Goal: Task Accomplishment & Management: Use online tool/utility

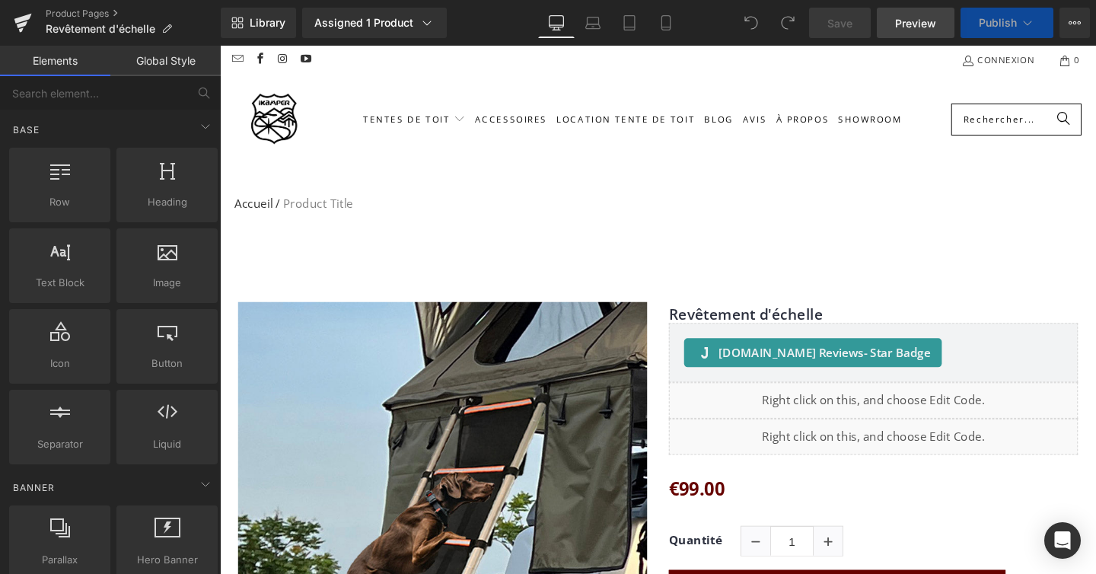
click at [922, 22] on span "Preview" at bounding box center [915, 23] width 41 height 16
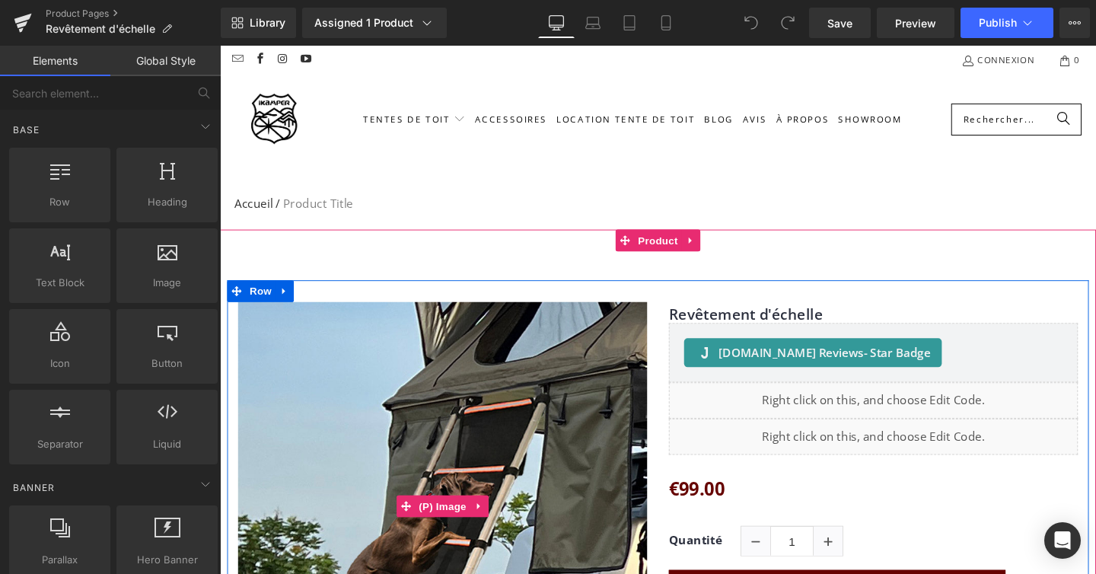
scroll to position [341, 0]
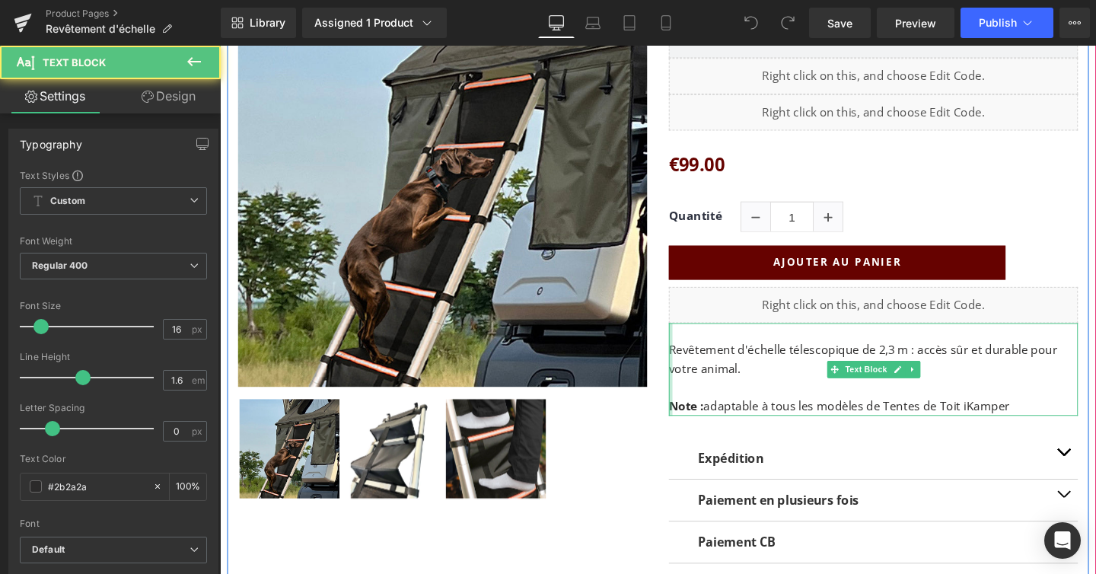
click at [695, 360] on div at bounding box center [694, 385] width 4 height 97
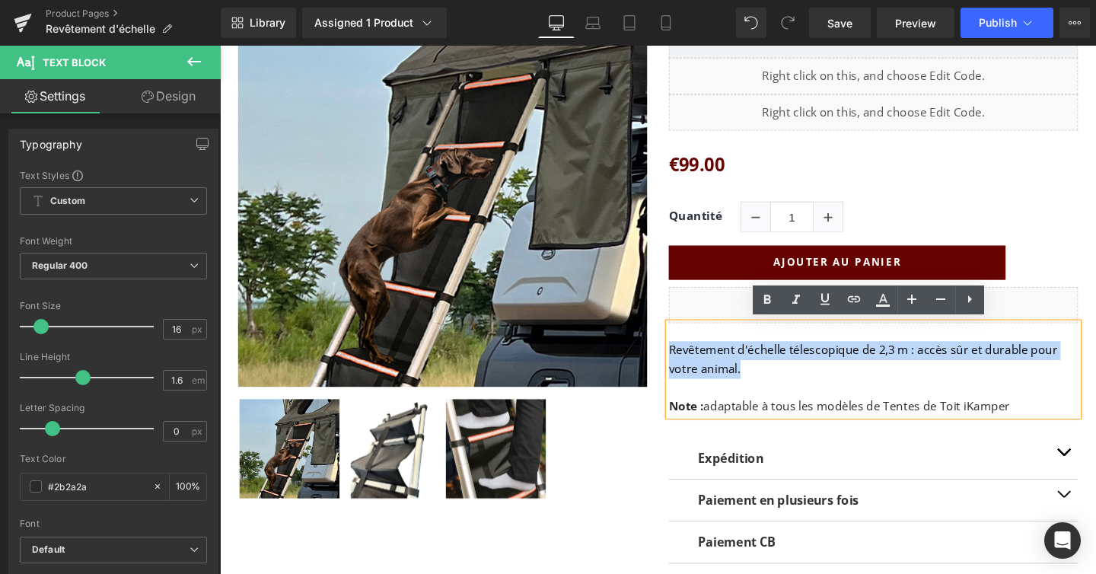
drag, startPoint x: 693, startPoint y: 364, endPoint x: 787, endPoint y: 389, distance: 96.9
click at [787, 389] on p "Revêtement d'échelle télescopique de 2,3 m : accès sûr et durable pour votre an…" at bounding box center [907, 375] width 430 height 39
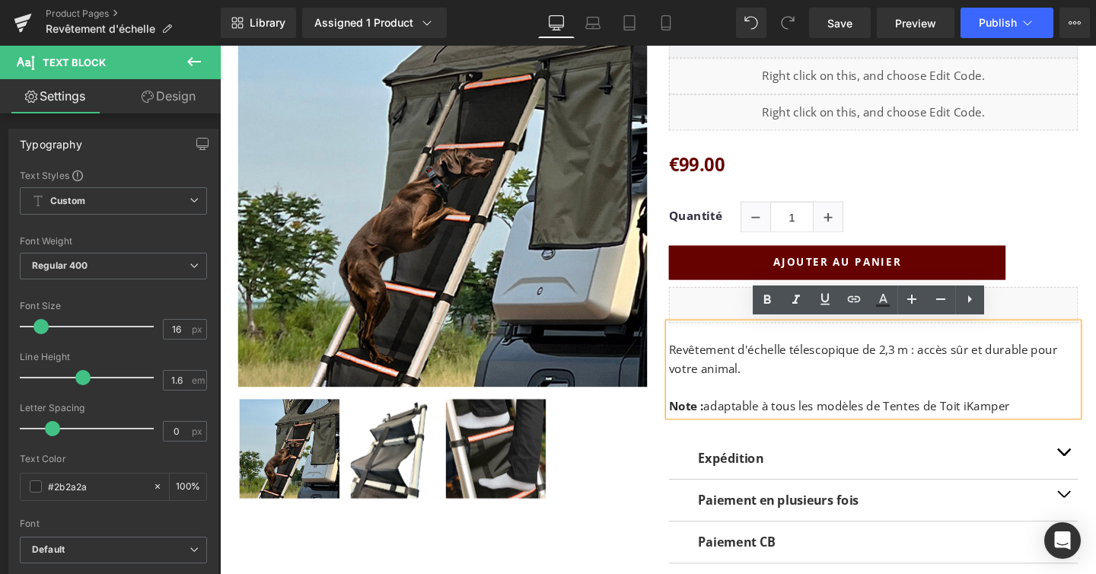
click at [1055, 422] on p "Note : adaptable à tous les modèles de Tentes de Toit iKamper" at bounding box center [907, 425] width 430 height 20
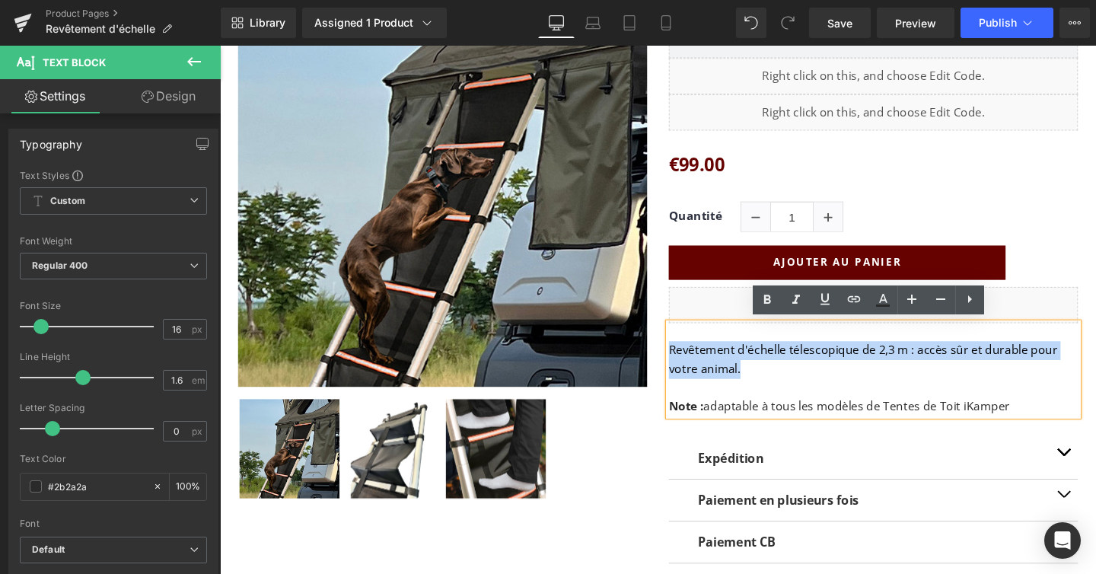
drag, startPoint x: 793, startPoint y: 386, endPoint x: 692, endPoint y: 371, distance: 101.6
click at [692, 371] on p "Revêtement d'échelle télescopique de 2,3 m : accès sûr et durable pour votre an…" at bounding box center [907, 375] width 430 height 39
copy p "Revêtement d'échelle télescopique de 2,3 m : accès sûr et durable pour votre an…"
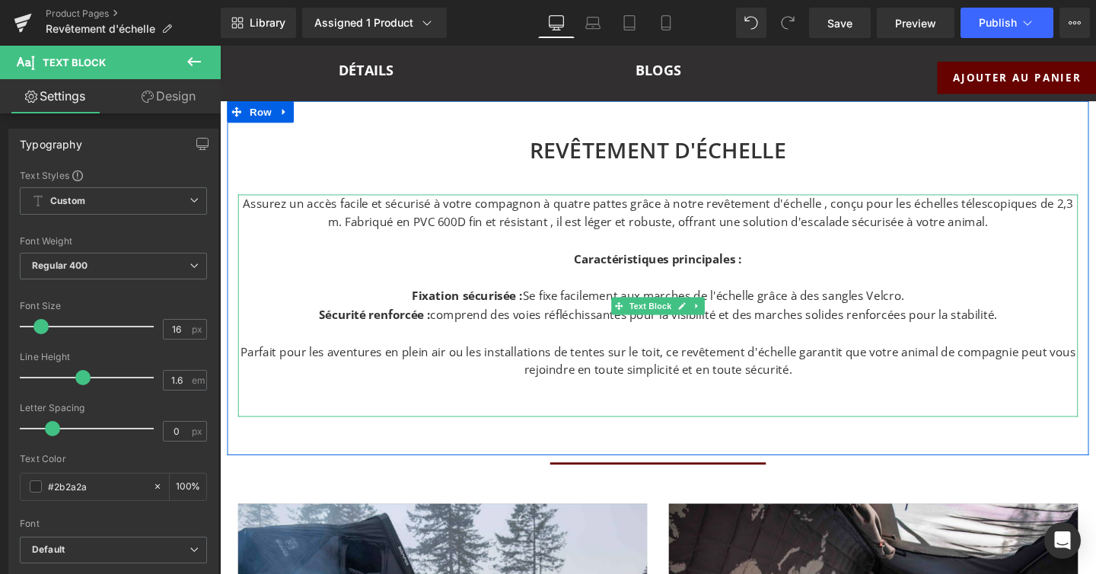
scroll to position [1037, 0]
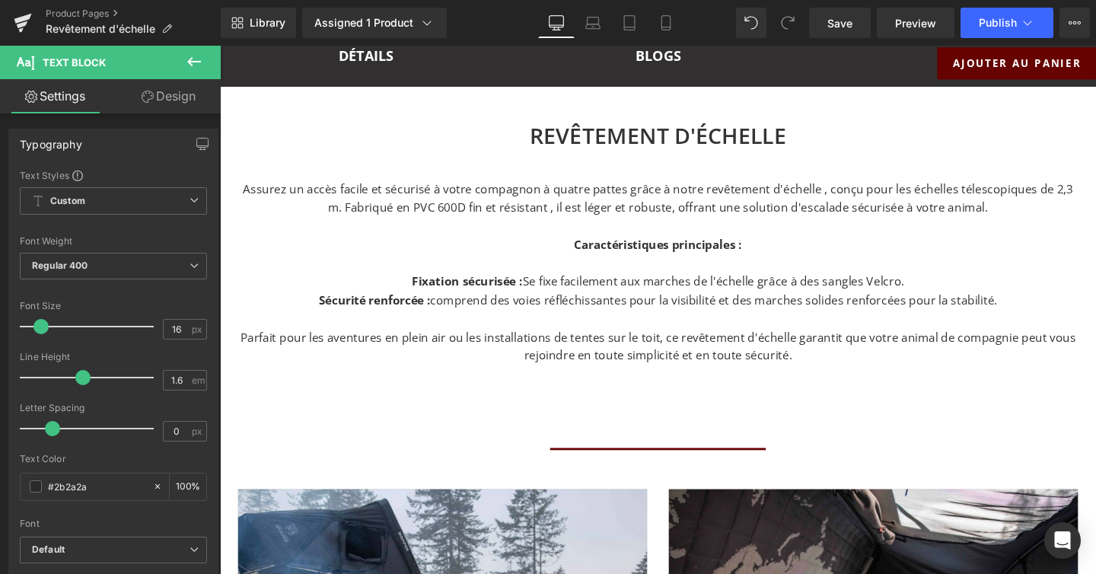
click at [285, 193] on p "Assurez un accès facile et sécurisé à votre compagnon à quatre pattes grâce à n…" at bounding box center [680, 206] width 883 height 39
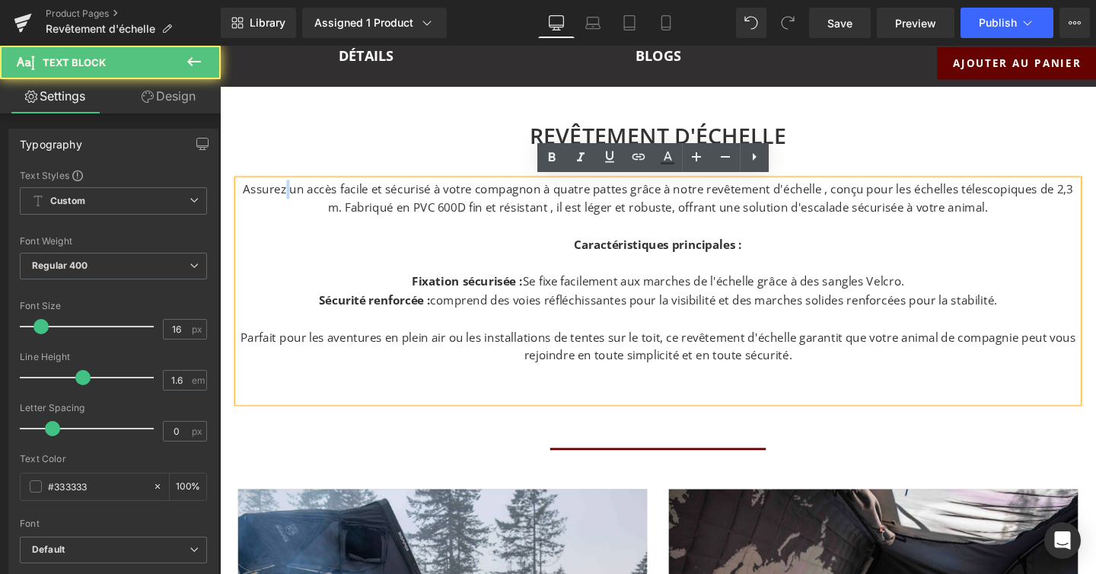
click at [285, 193] on p "Assurez un accès facile et sécurisé à votre compagnon à quatre pattes grâce à n…" at bounding box center [680, 206] width 883 height 39
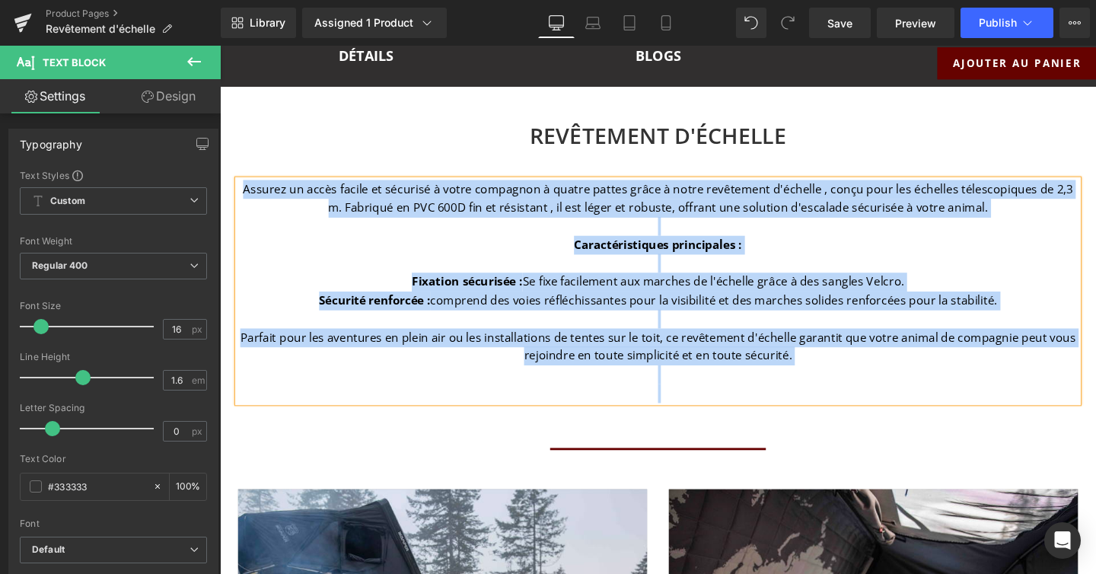
copy div "Assurez un accès facile et sécurisé à votre compagnon à quatre pattes grâce à n…"
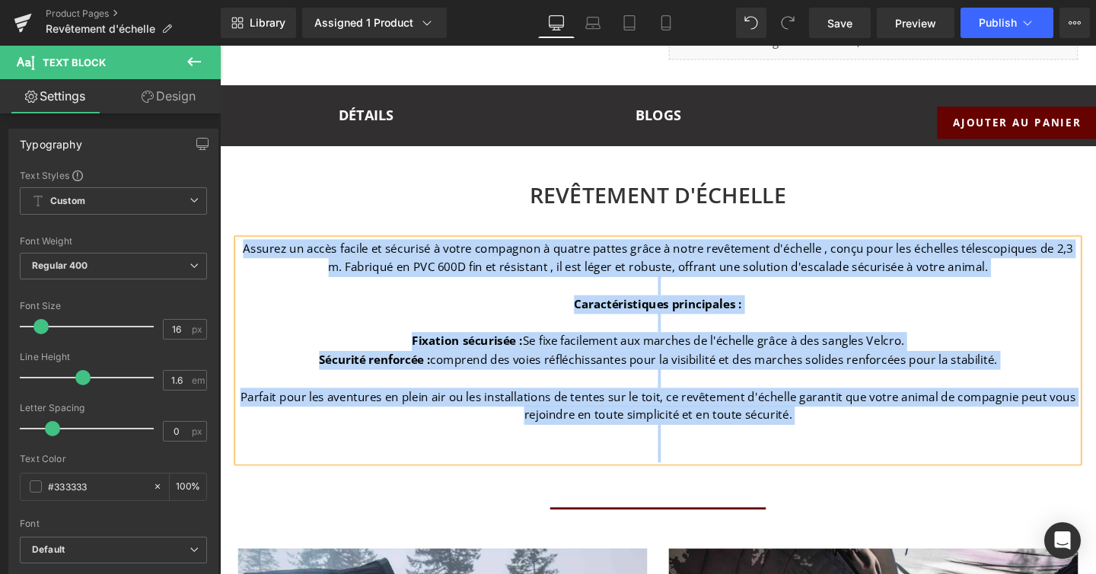
scroll to position [969, 0]
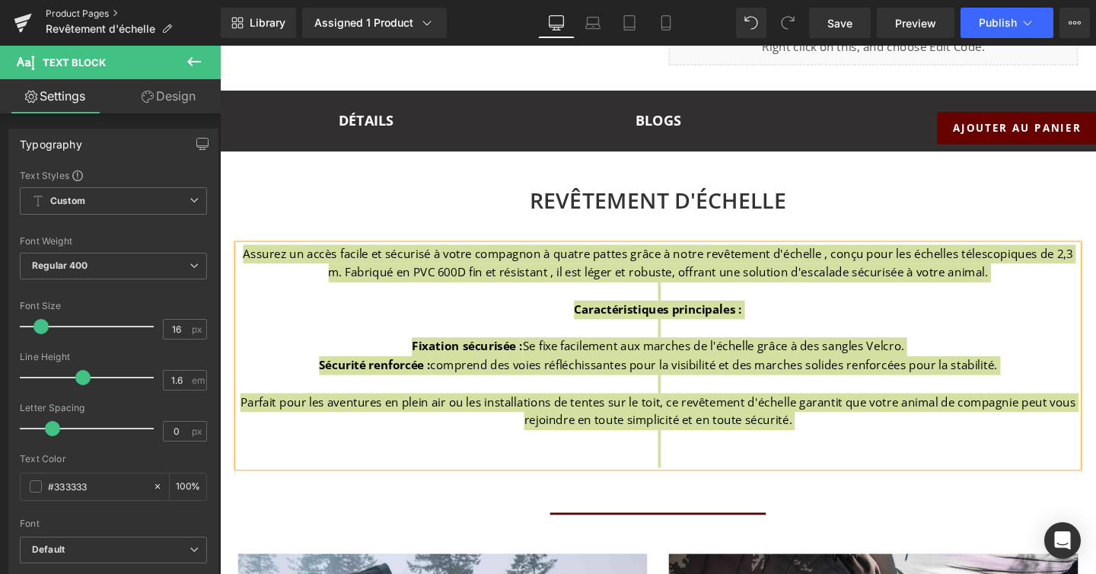
click at [56, 14] on link "Product Pages" at bounding box center [133, 14] width 175 height 12
